Goal: Information Seeking & Learning: Learn about a topic

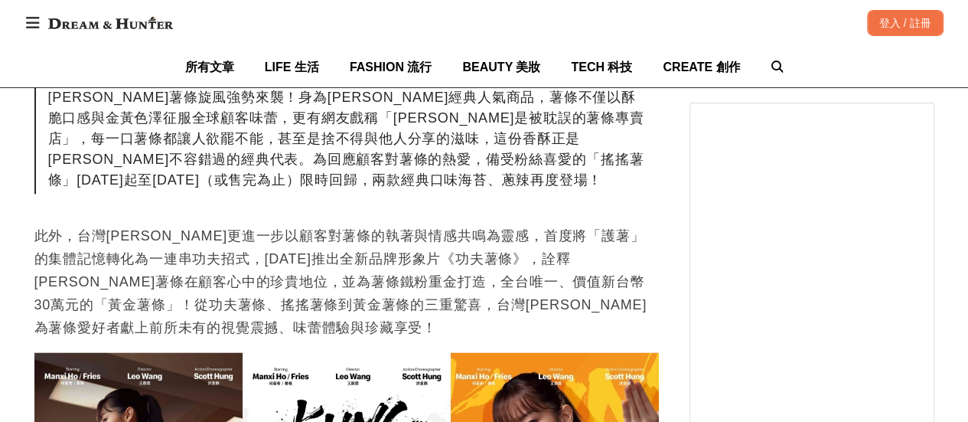
scroll to position [765, 0]
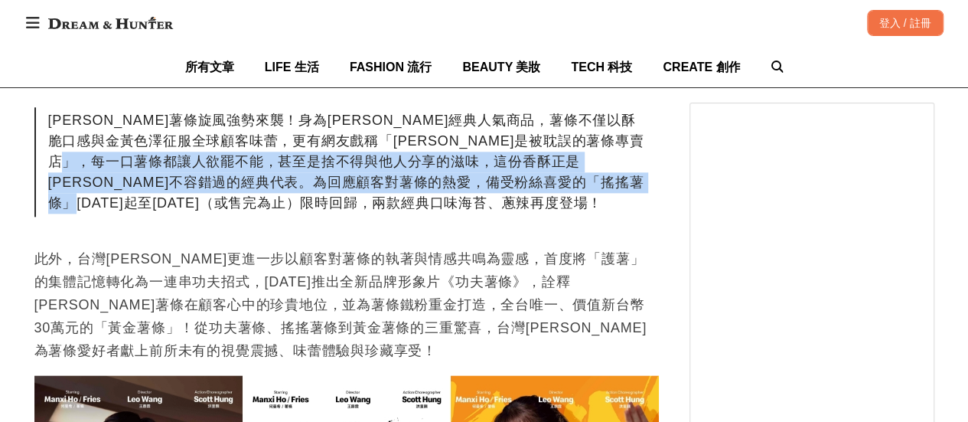
drag, startPoint x: 246, startPoint y: 152, endPoint x: 519, endPoint y: 206, distance: 277.6
click at [519, 206] on div "[PERSON_NAME]薯條旋風強勢來襲！身為[PERSON_NAME]經典人氣商品，薯條不僅以酥脆口感與金黃色澤征服全球顧客味蕾，更有網友戲稱「[PERS…" at bounding box center [346, 161] width 624 height 109
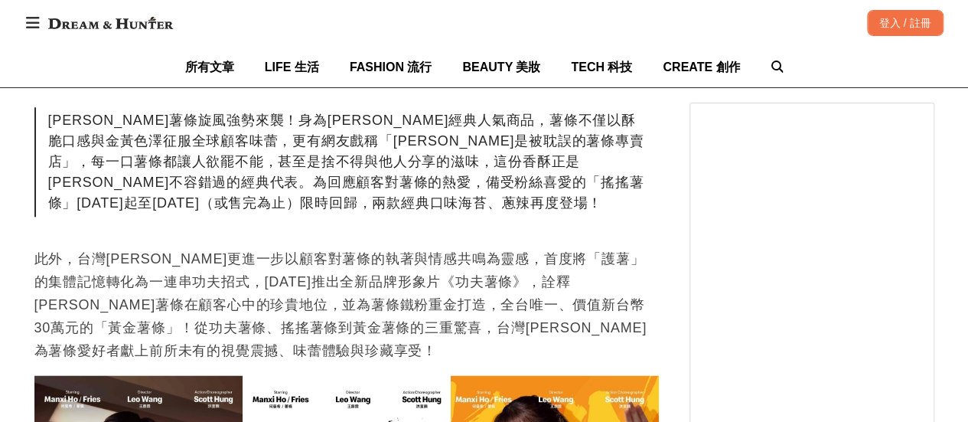
scroll to position [0, 624]
drag, startPoint x: 368, startPoint y: 198, endPoint x: 522, endPoint y: 198, distance: 153.8
click at [522, 198] on div "[PERSON_NAME]薯條旋風強勢來襲！身為[PERSON_NAME]經典人氣商品，薯條不僅以酥脆口感與金黃色澤征服全球顧客味蕾，更有網友戲稱「[PERS…" at bounding box center [346, 161] width 624 height 109
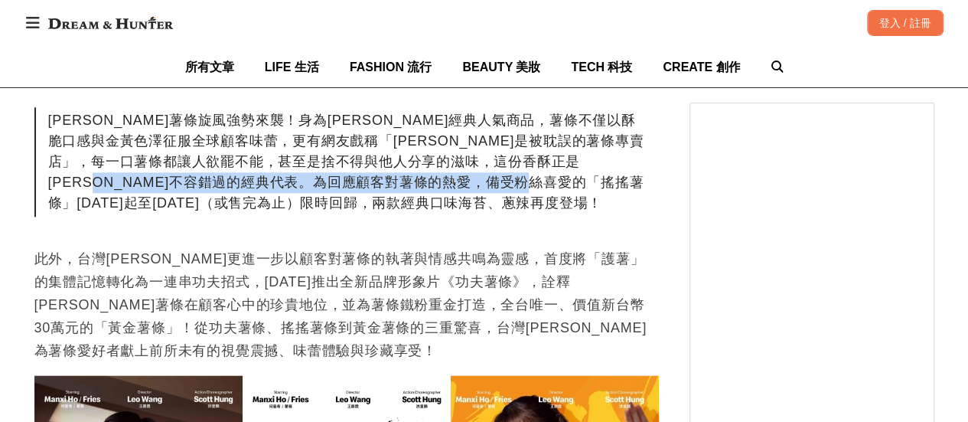
drag, startPoint x: 278, startPoint y: 191, endPoint x: 301, endPoint y: 191, distance: 23.0
click at [301, 191] on div "[PERSON_NAME]薯條旋風強勢來襲！身為[PERSON_NAME]經典人氣商品，薯條不僅以酥脆口感與金黃色澤征服全球顧客味蕾，更有網友戲稱「[PERS…" at bounding box center [346, 161] width 624 height 109
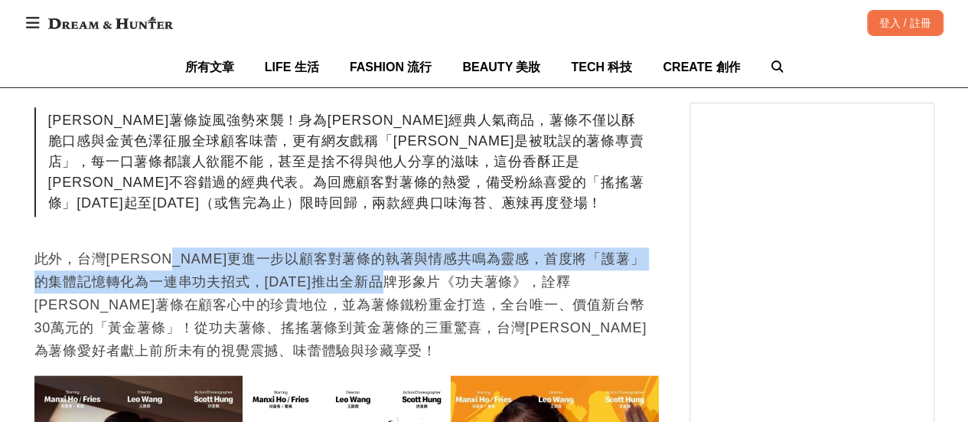
drag, startPoint x: 208, startPoint y: 262, endPoint x: 460, endPoint y: 288, distance: 253.0
click at [460, 288] on p "此外，台灣[PERSON_NAME]更進一步以顧客對薯條的執著與情感共鳴為靈感，首度將「護薯」的集體記憶轉化為一連串功夫招式，[DATE]推出全新品牌形象片《…" at bounding box center [346, 304] width 624 height 115
